Goal: Transaction & Acquisition: Purchase product/service

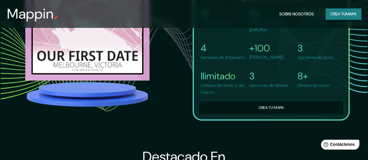
scroll to position [427, 0]
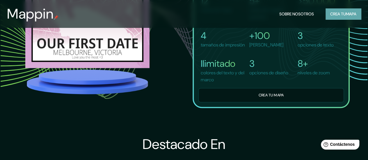
click at [342, 13] on font "Crea tu" at bounding box center [338, 13] width 16 height 5
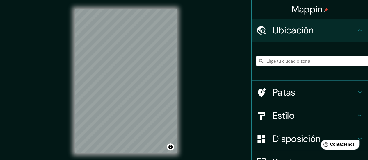
click at [183, 96] on div "© Mapbox © OpenStreetMap Improve this map" at bounding box center [125, 81] width 121 height 163
click at [230, 77] on div "Mappin Ubicación Patas Estilo Disposición Borde Elige un borde. Consejo : puede…" at bounding box center [184, 86] width 368 height 172
click at [278, 64] on input "Elige tu ciudad o zona" at bounding box center [312, 61] width 112 height 10
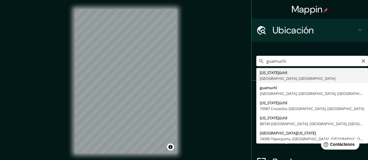
type input "[US_STATE][GEOGRAPHIC_DATA], [GEOGRAPHIC_DATA], [GEOGRAPHIC_DATA]"
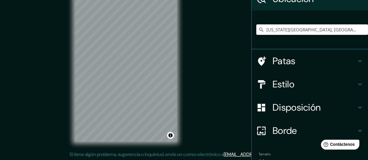
scroll to position [58, 0]
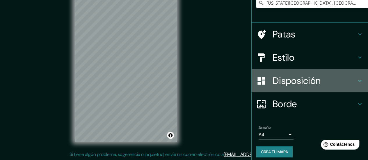
click at [359, 77] on div "Disposición" at bounding box center [310, 80] width 116 height 23
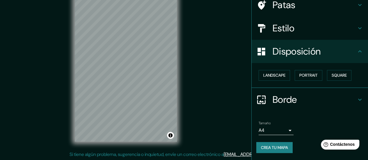
scroll to position [42, 0]
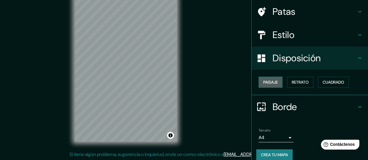
click at [274, 82] on button "Paisaje" at bounding box center [271, 82] width 24 height 11
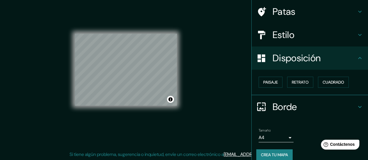
click at [178, 93] on div "© Mapbox © OpenStreetMap Improve this map" at bounding box center [125, 69] width 121 height 163
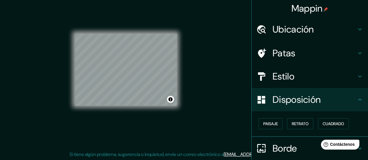
scroll to position [0, 0]
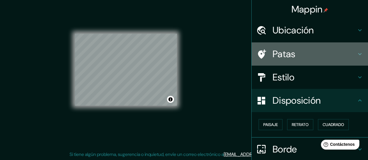
click at [351, 57] on h4 "Patas" at bounding box center [315, 54] width 84 height 12
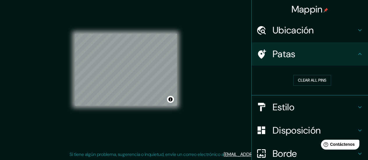
click at [351, 56] on h4 "Patas" at bounding box center [315, 54] width 84 height 12
click at [312, 81] on button "Clear all pins" at bounding box center [312, 80] width 38 height 11
click at [318, 82] on button "Clear all pins" at bounding box center [312, 80] width 38 height 11
click at [350, 54] on h4 "Patas" at bounding box center [315, 54] width 84 height 12
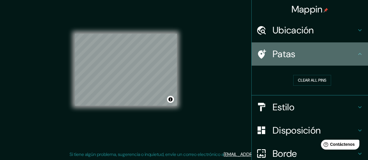
click at [358, 54] on icon at bounding box center [359, 54] width 3 height 2
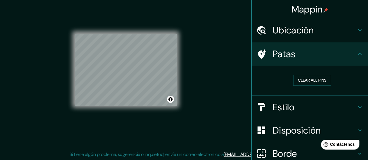
click at [357, 30] on icon at bounding box center [360, 30] width 7 height 7
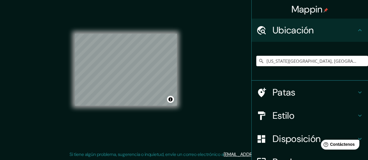
click at [357, 30] on icon at bounding box center [360, 30] width 7 height 7
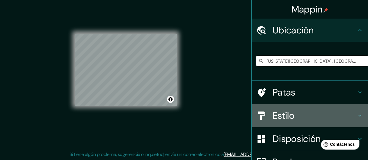
click at [350, 119] on h4 "Estilo" at bounding box center [315, 116] width 84 height 12
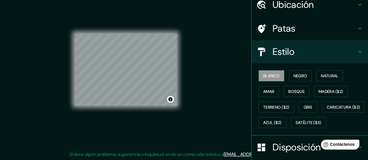
scroll to position [39, 0]
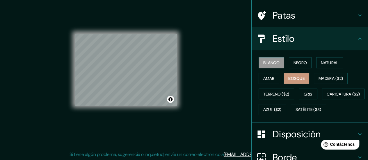
click at [294, 77] on font "Bosque" at bounding box center [296, 78] width 16 height 5
click at [272, 61] on font "Blanco" at bounding box center [271, 62] width 16 height 5
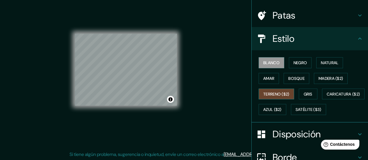
click at [270, 95] on font "Terreno ($2)" at bounding box center [276, 94] width 26 height 5
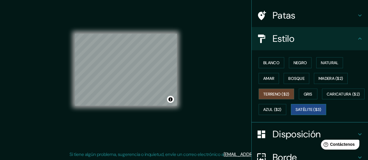
click at [296, 113] on font "Satélite ($3)" at bounding box center [309, 109] width 26 height 5
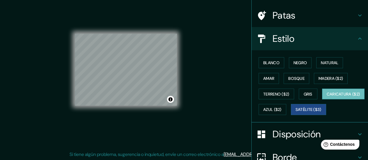
click at [327, 97] on font "Caricatura ($2)" at bounding box center [343, 94] width 33 height 5
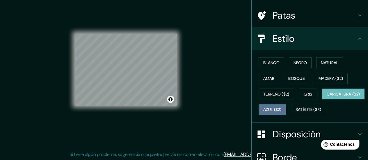
click at [282, 109] on font "Azul ($2)" at bounding box center [272, 109] width 18 height 5
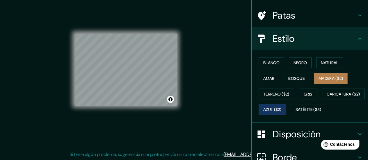
click at [333, 78] on font "Madera ($2)" at bounding box center [331, 78] width 24 height 5
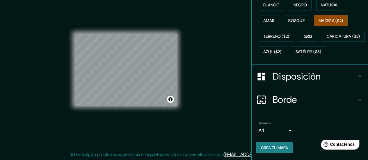
scroll to position [110, 0]
